Goal: Transaction & Acquisition: Purchase product/service

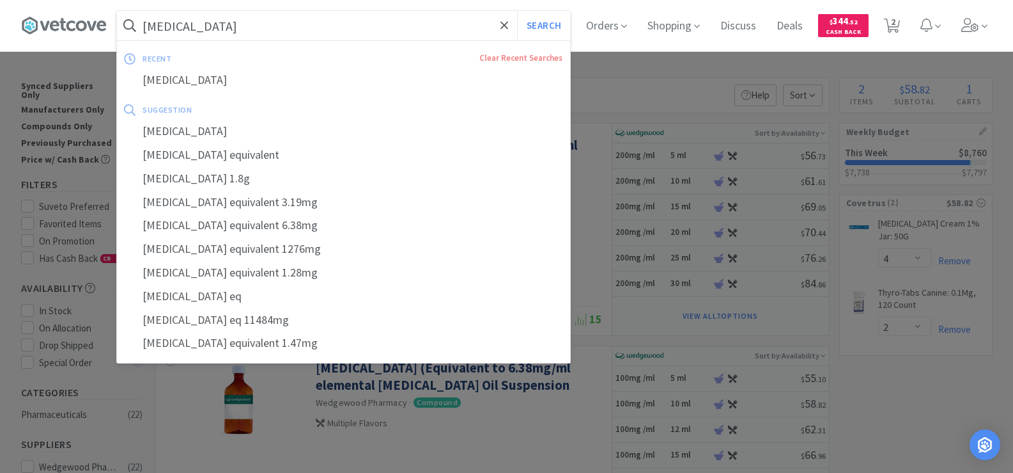
select select "4"
select select "2"
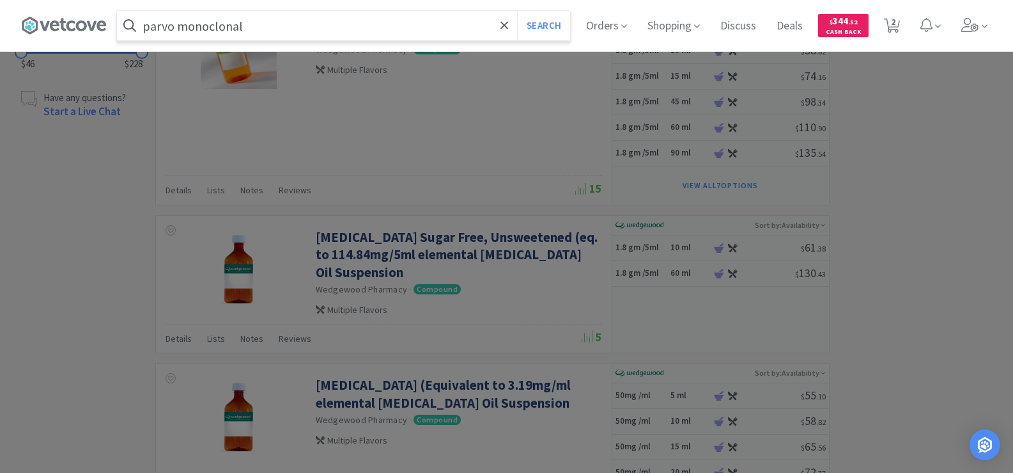
type input "parvo monoclonal"
click at [517, 11] on button "Search" at bounding box center [543, 25] width 53 height 29
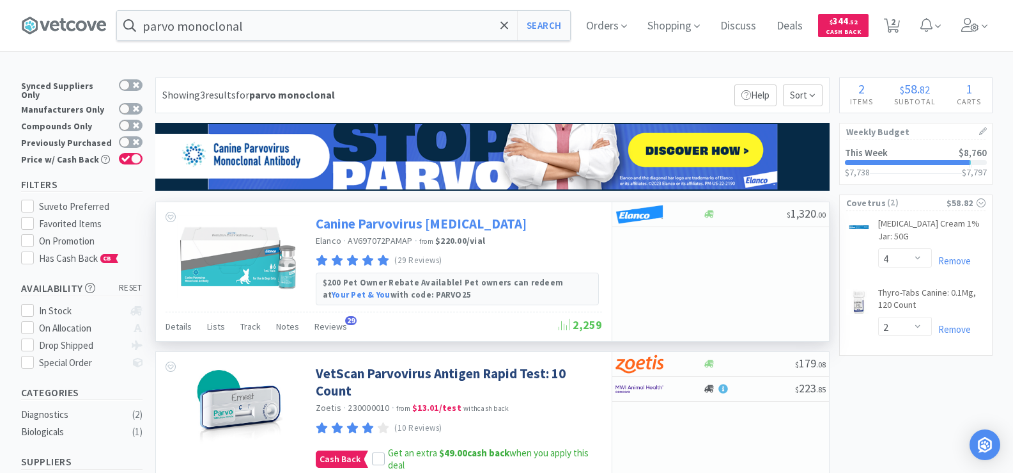
click at [402, 228] on link "Canine Parvovirus [MEDICAL_DATA]" at bounding box center [421, 223] width 211 height 17
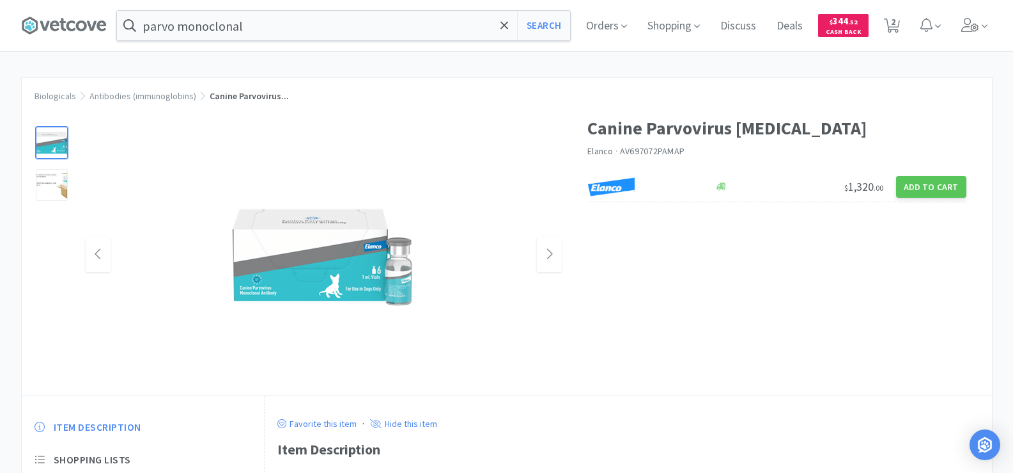
click at [359, 287] on img at bounding box center [324, 255] width 192 height 130
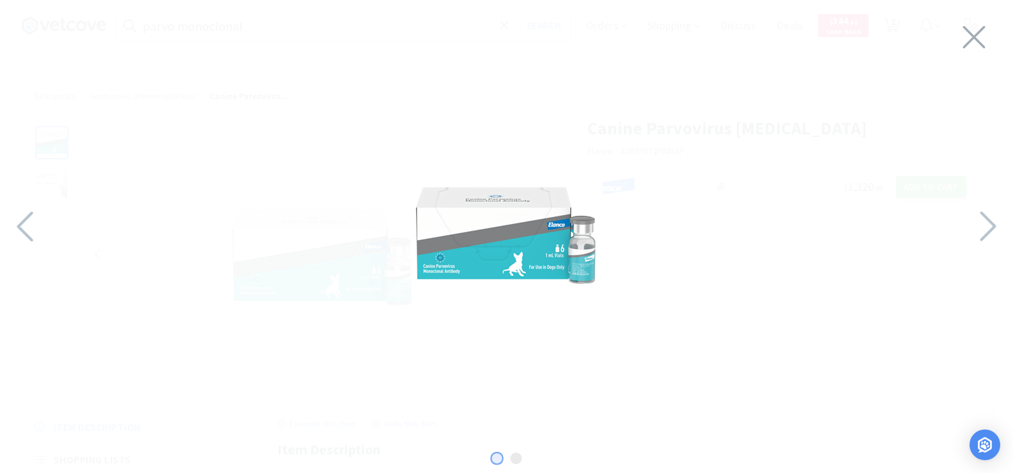
click at [545, 244] on img at bounding box center [507, 233] width 192 height 130
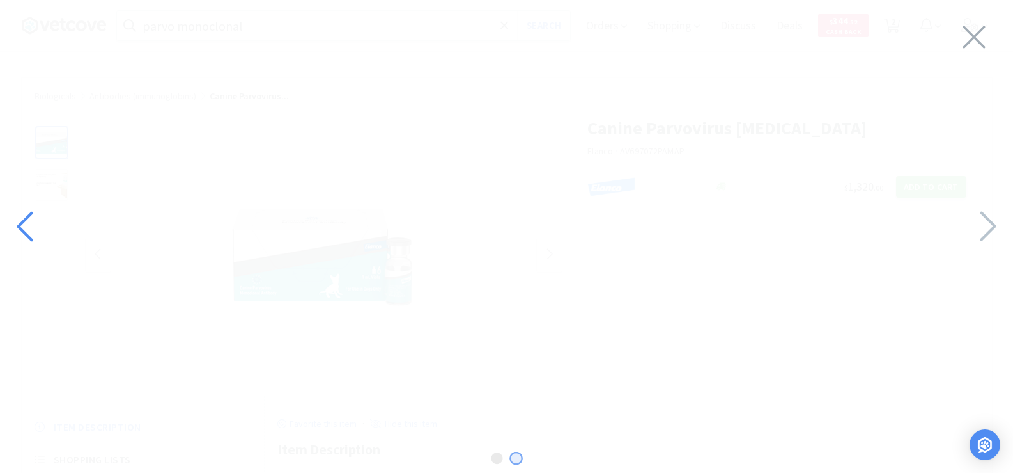
click at [31, 241] on icon at bounding box center [26, 226] width 27 height 43
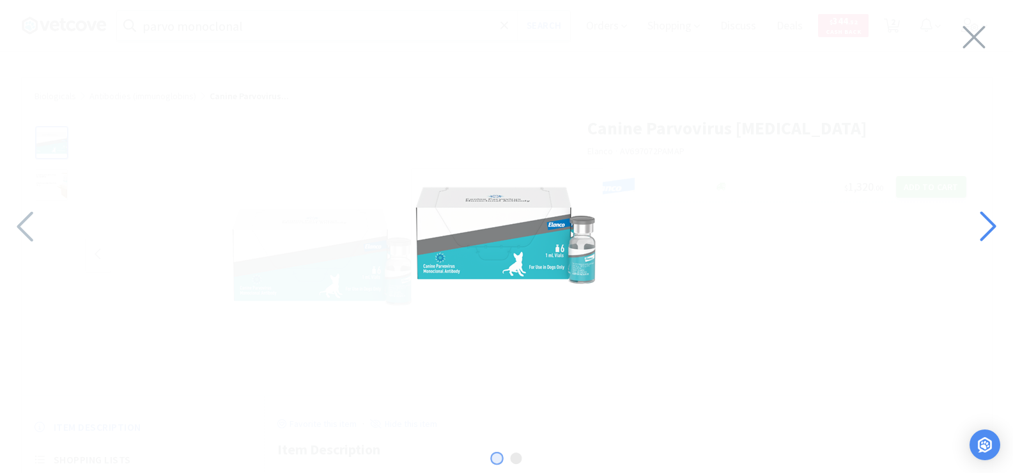
click at [985, 226] on icon at bounding box center [987, 226] width 27 height 43
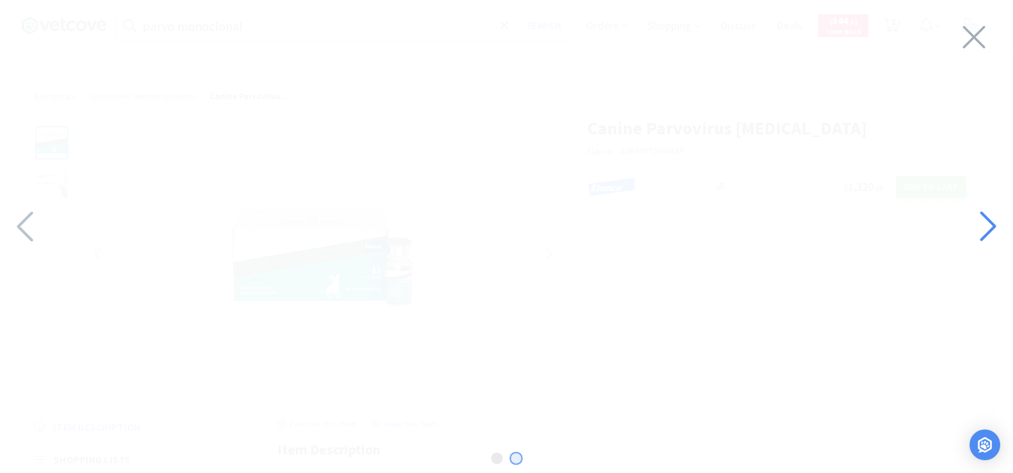
click at [985, 226] on icon at bounding box center [987, 226] width 27 height 43
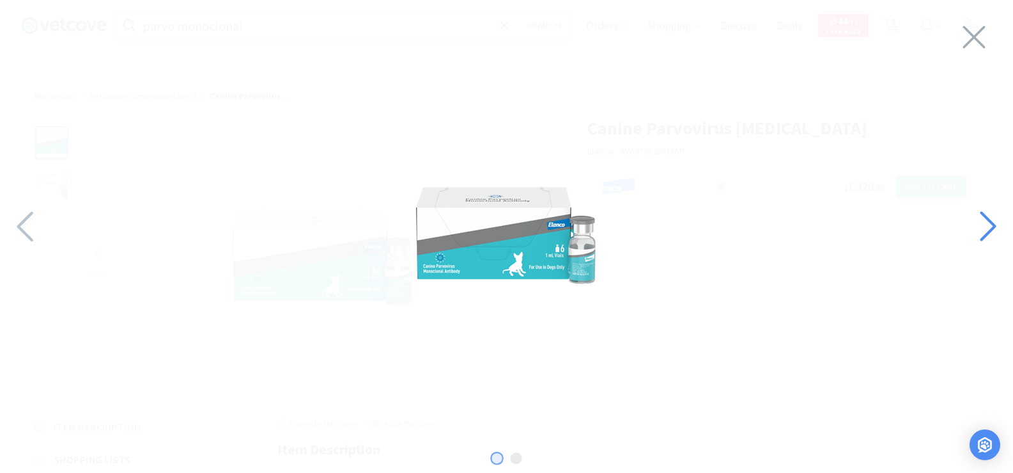
click at [985, 226] on icon at bounding box center [987, 226] width 27 height 43
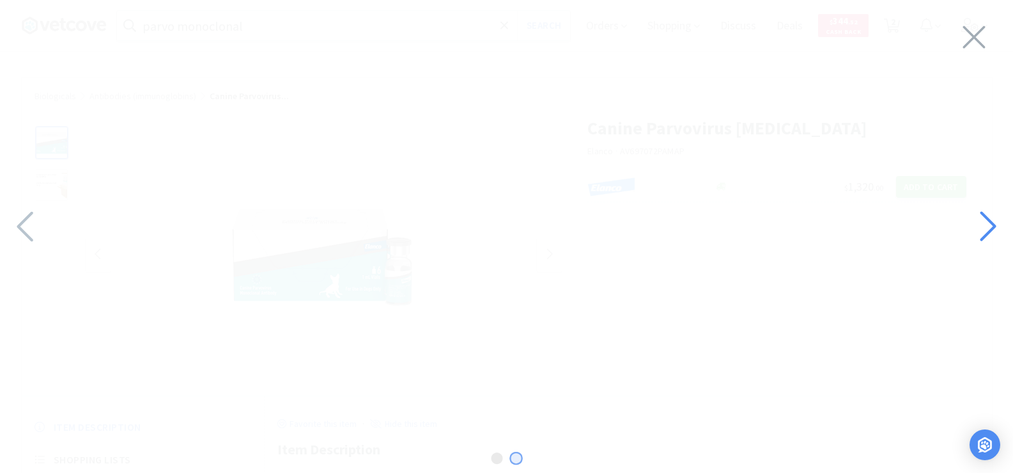
click at [985, 226] on icon at bounding box center [987, 226] width 27 height 43
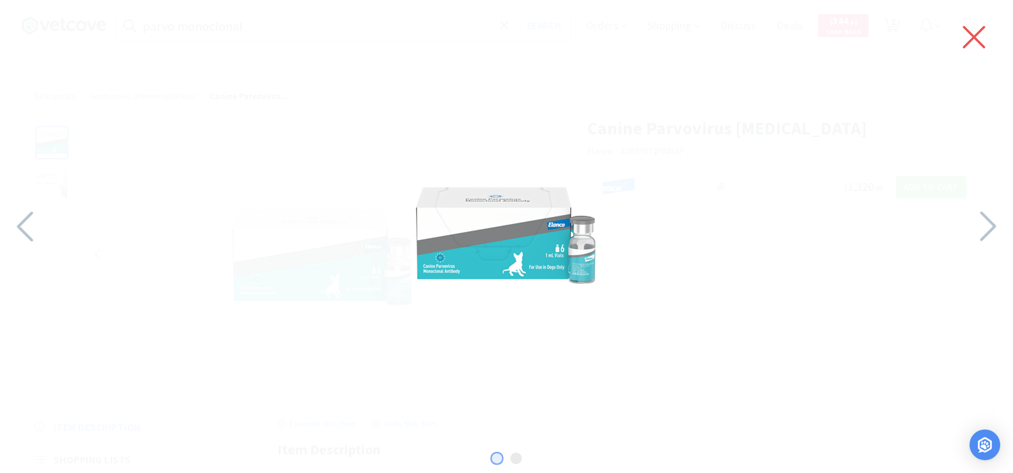
click at [982, 33] on icon at bounding box center [974, 37] width 27 height 36
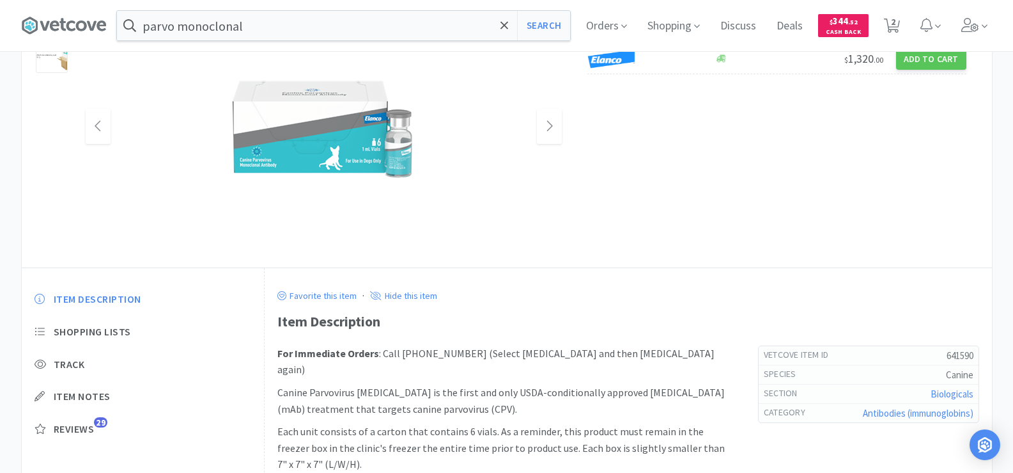
scroll to position [192, 0]
